Goal: Find specific page/section: Find specific page/section

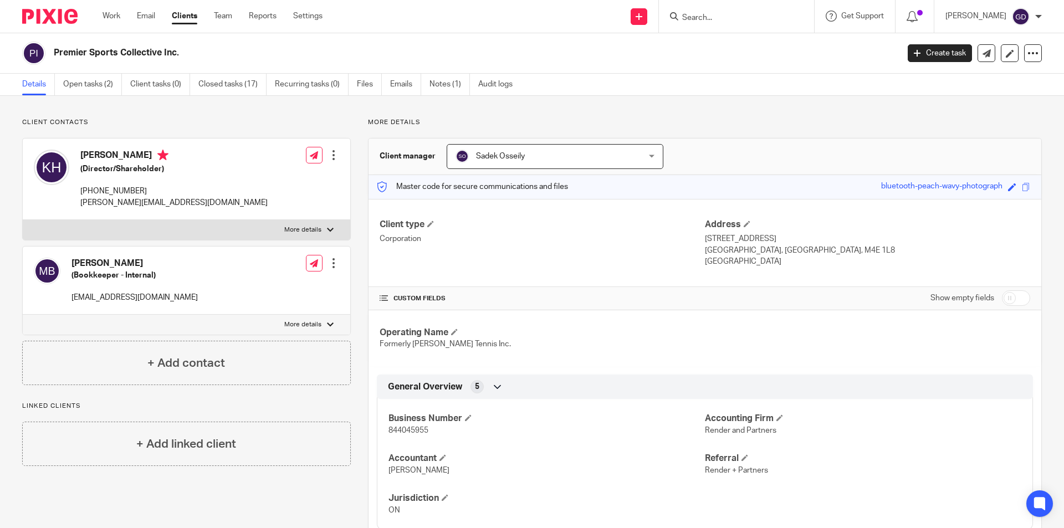
click at [703, 16] on input "Search" at bounding box center [731, 18] width 100 height 10
type input "p"
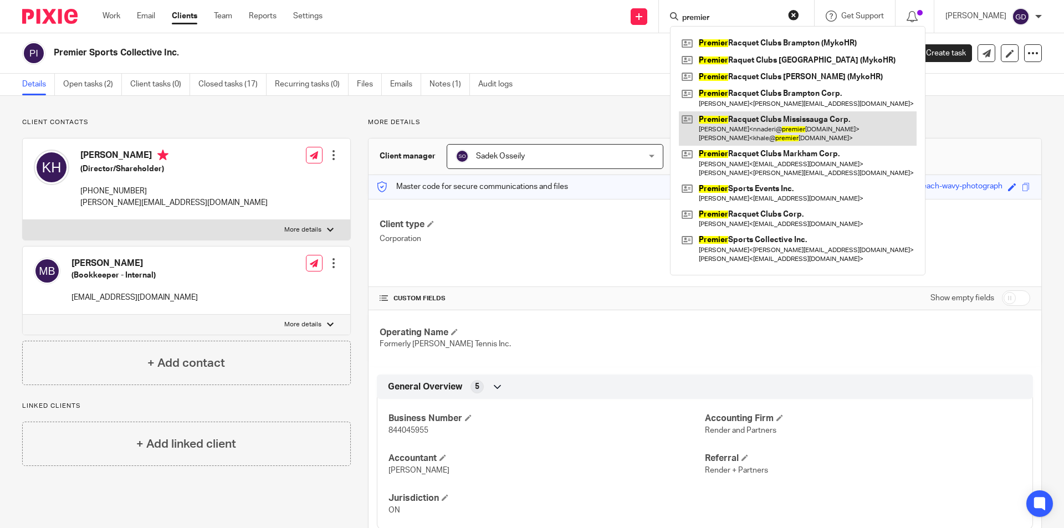
type input "premier"
click at [740, 131] on link at bounding box center [798, 128] width 238 height 34
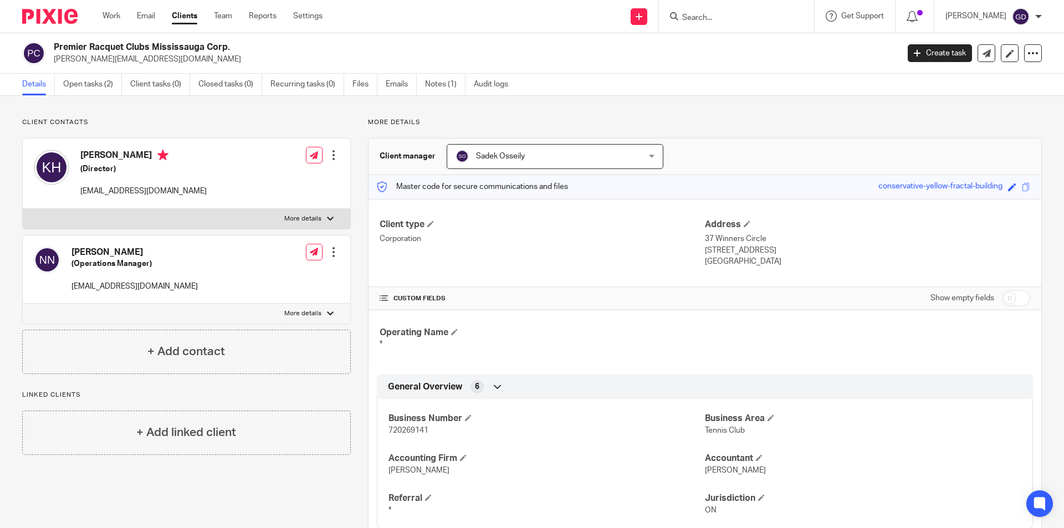
click at [402, 428] on span "720269141" at bounding box center [408, 431] width 40 height 8
copy span "720269141"
